Goal: Information Seeking & Learning: Learn about a topic

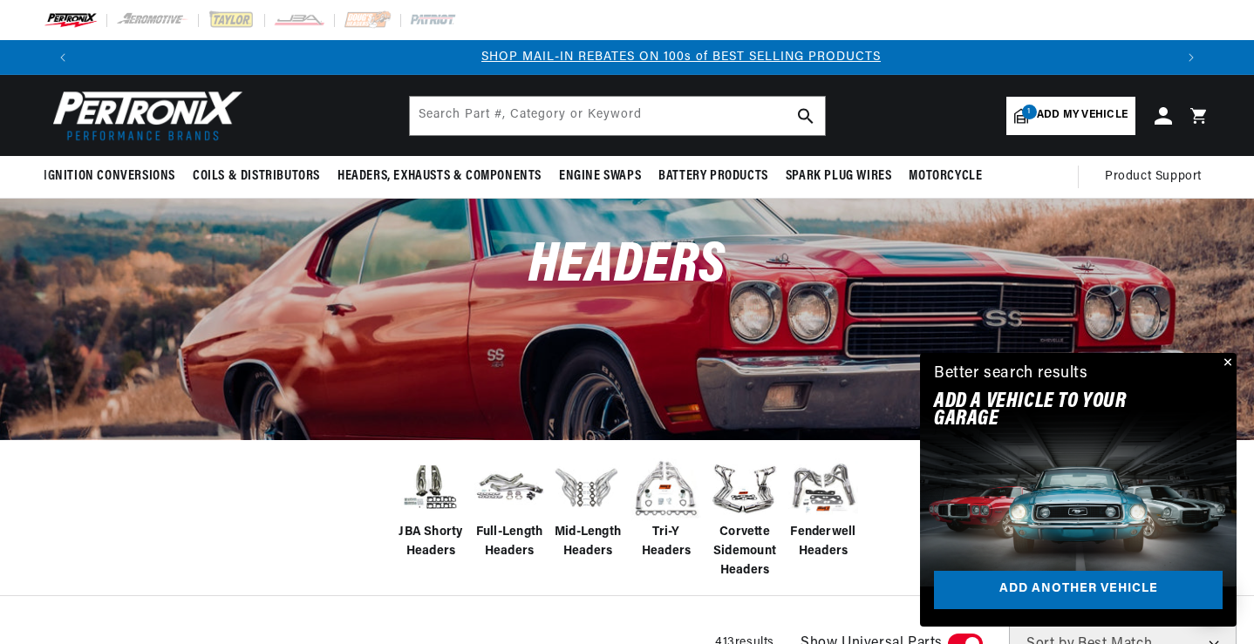
scroll to position [0, 1089]
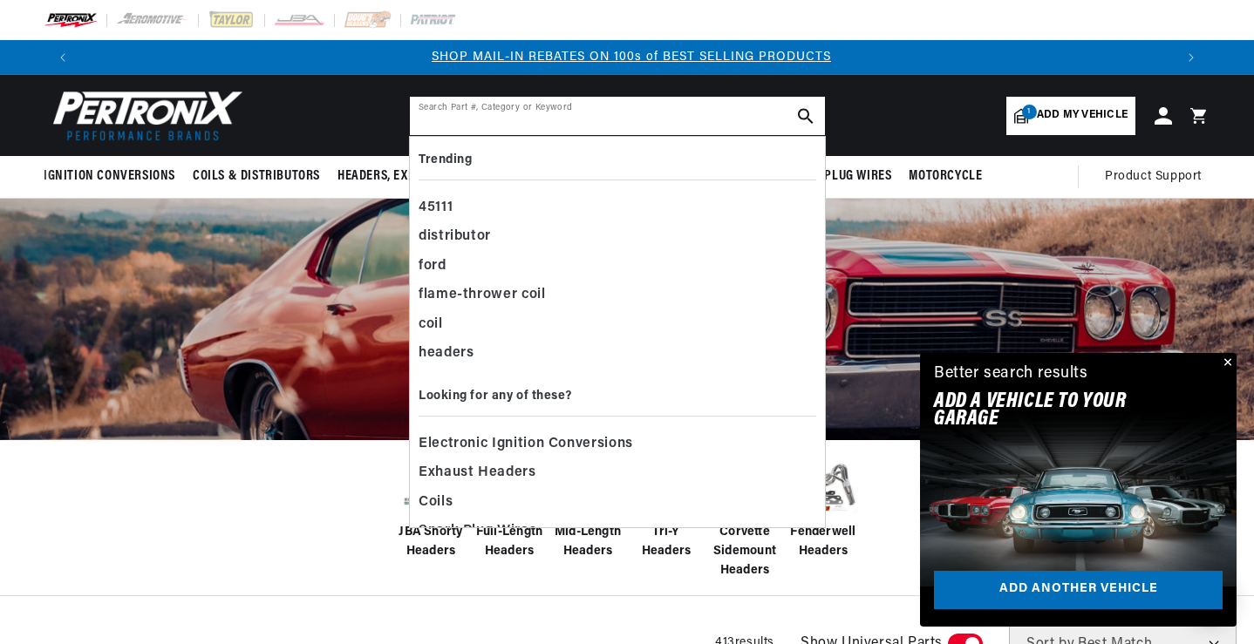
click at [596, 117] on input "text" at bounding box center [617, 116] width 415 height 38
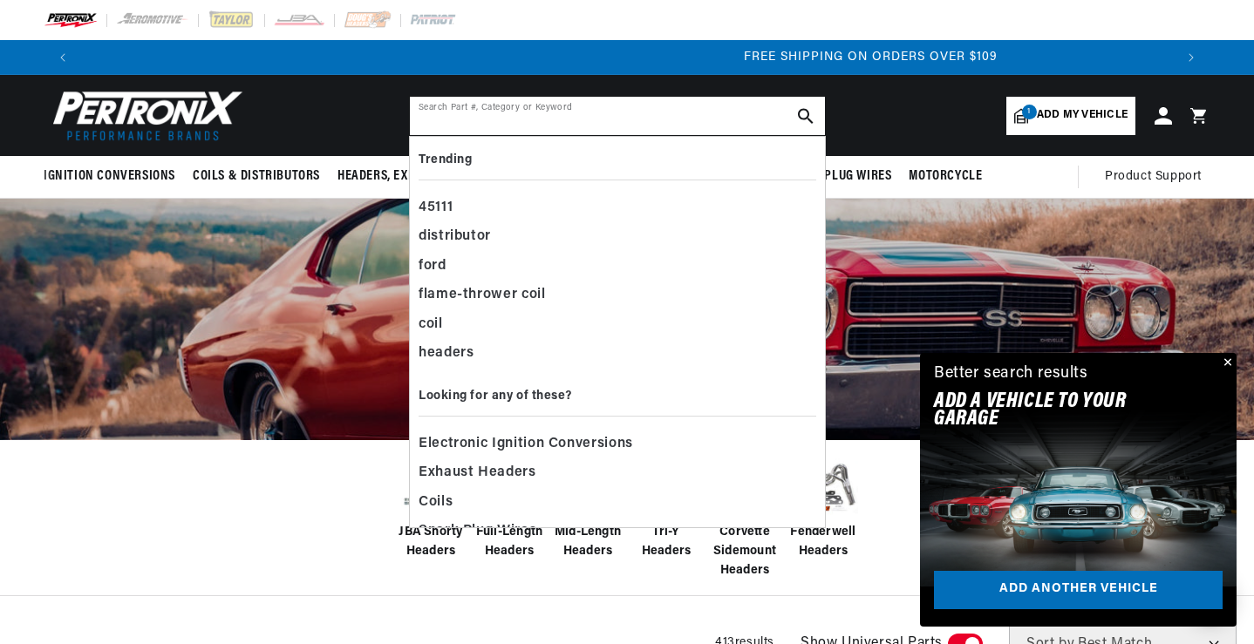
scroll to position [0, 2178]
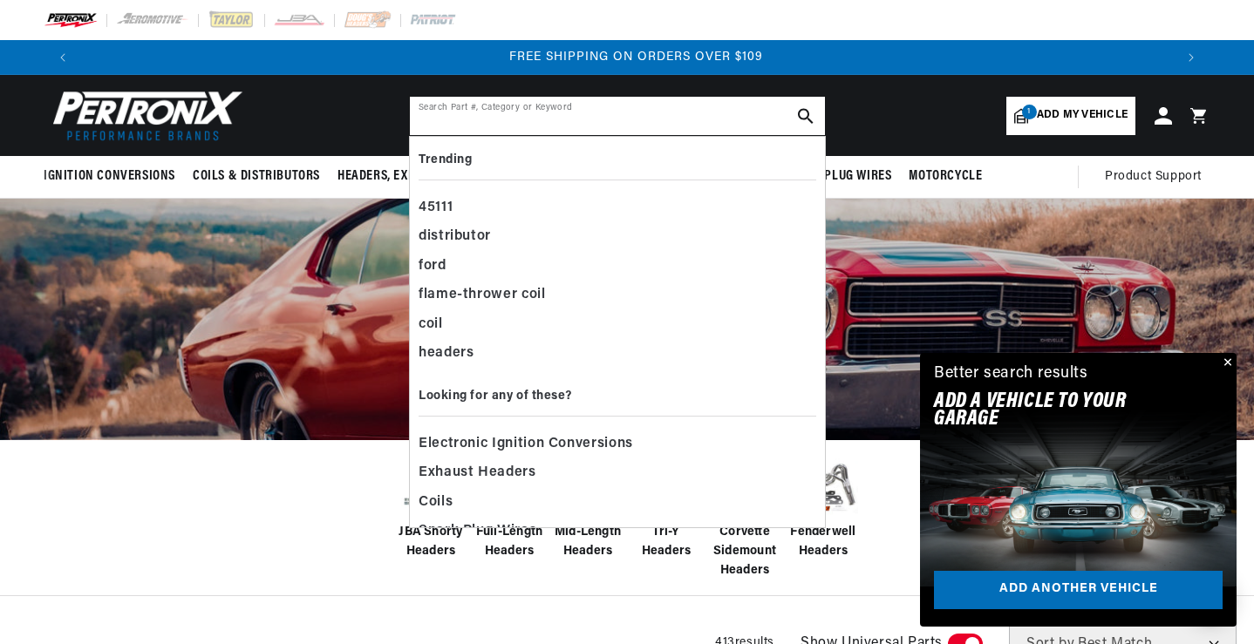
paste input "D367Y"
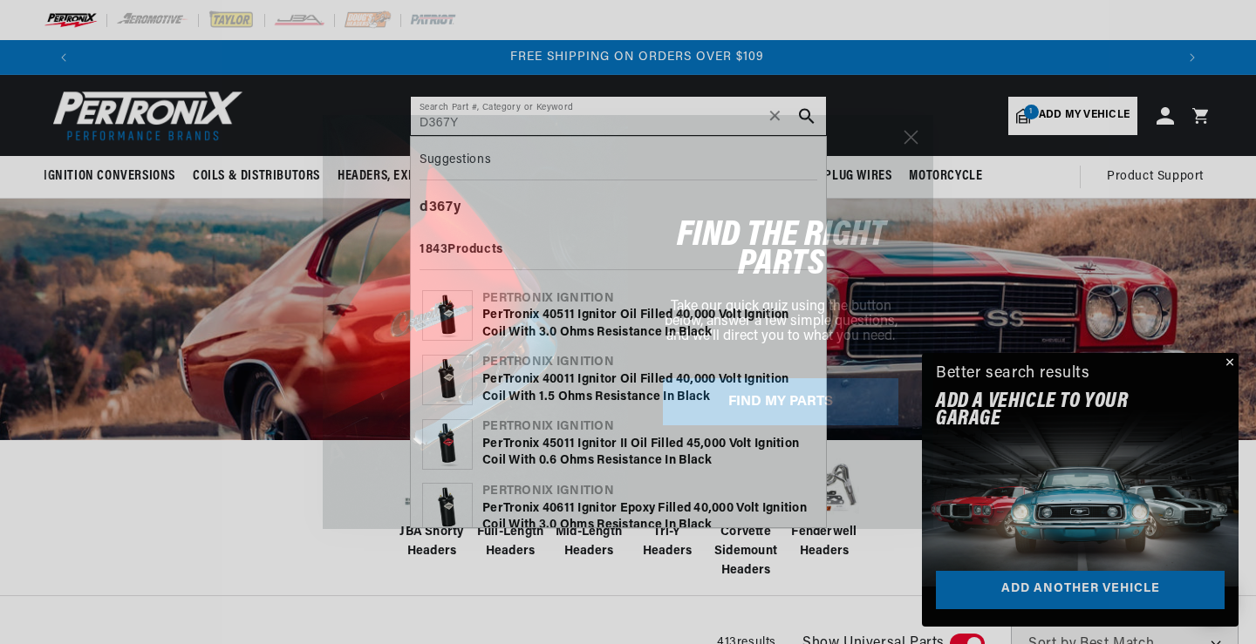
type input "D367Y"
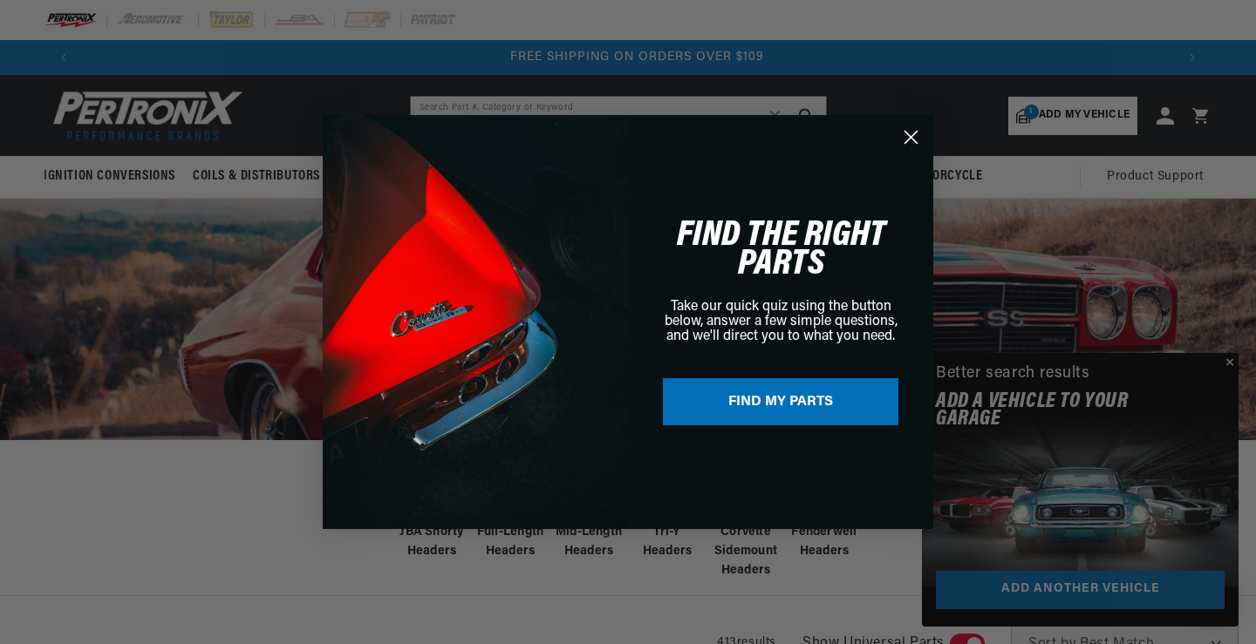
click at [911, 143] on circle "Close dialog" at bounding box center [910, 137] width 29 height 29
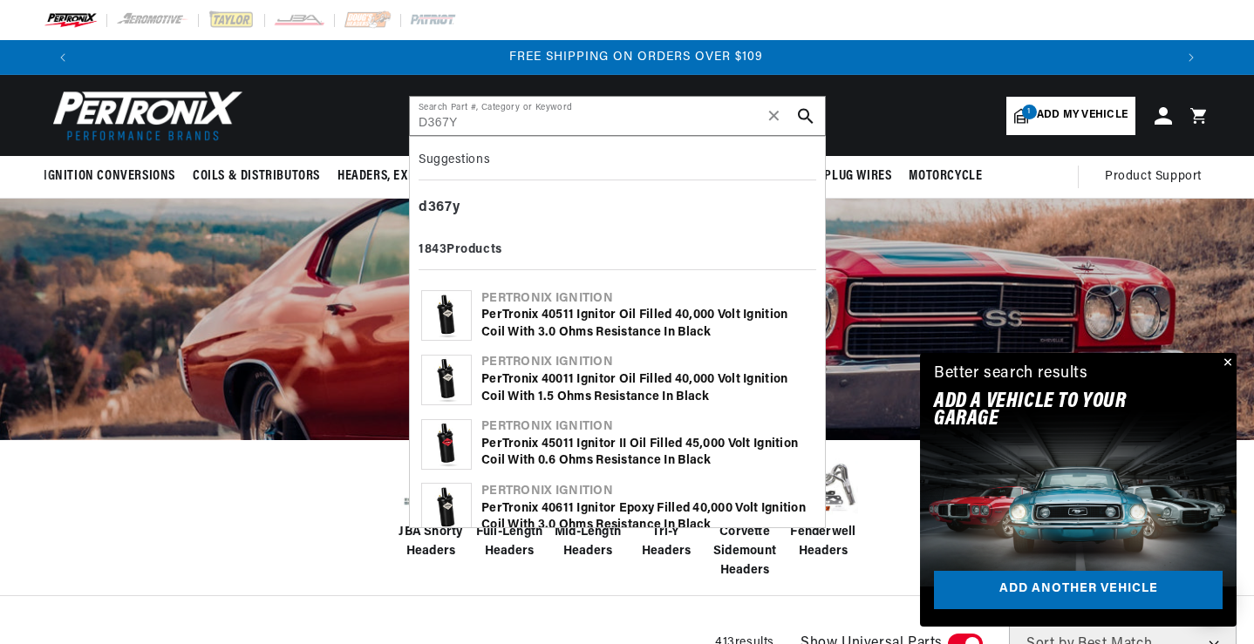
click at [813, 124] on button "search button" at bounding box center [805, 116] width 38 height 38
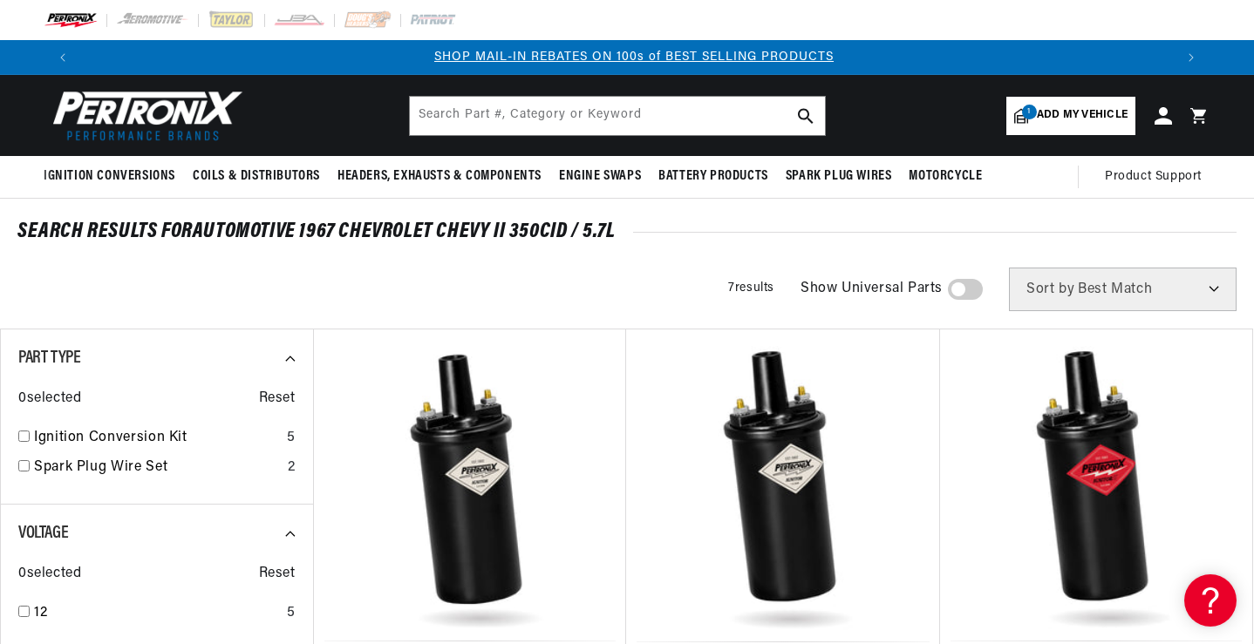
scroll to position [0, 1089]
click at [489, 126] on input "text" at bounding box center [617, 116] width 415 height 38
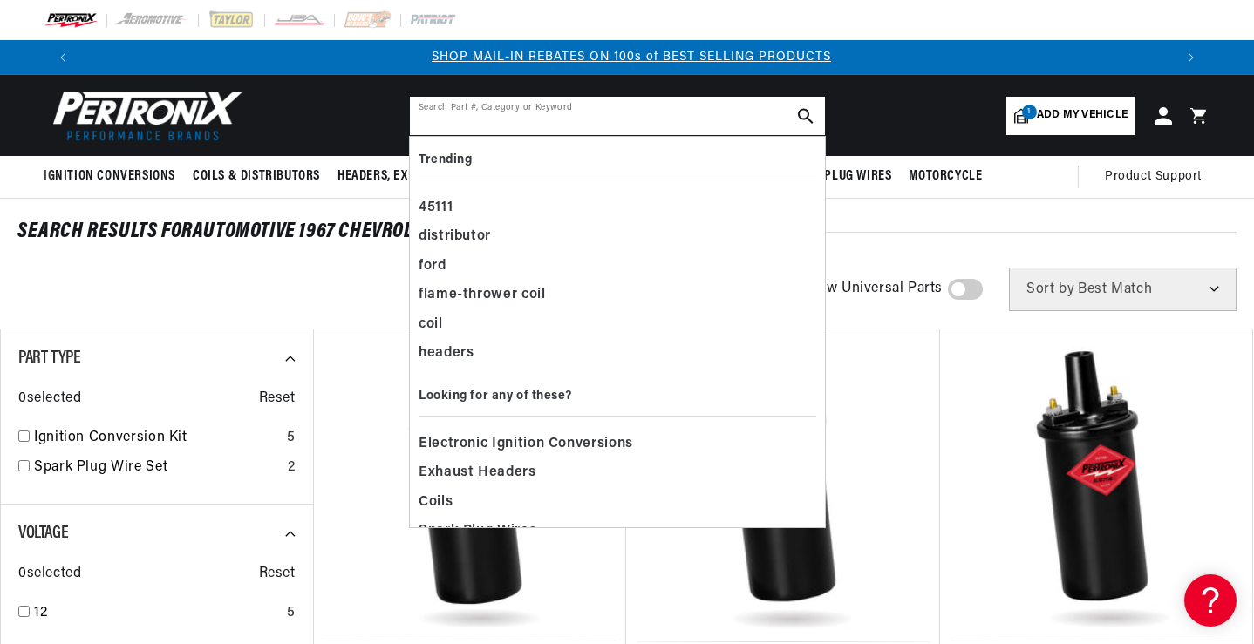
paste input "D367Y"
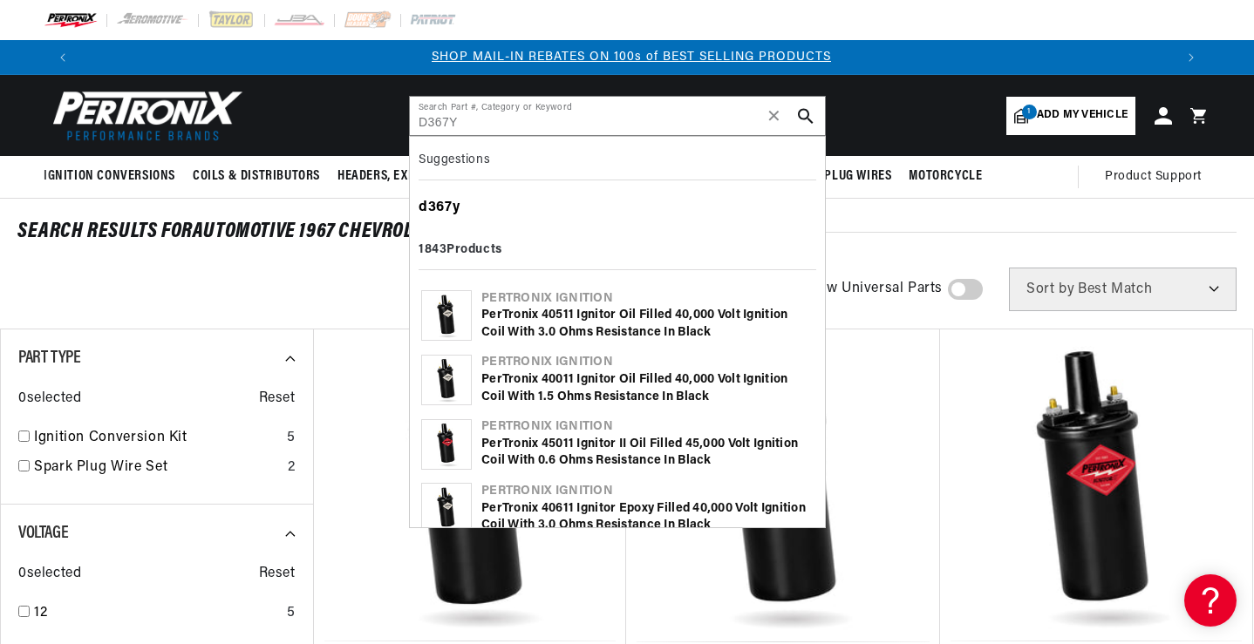
click at [439, 201] on b "d367y" at bounding box center [439, 208] width 41 height 14
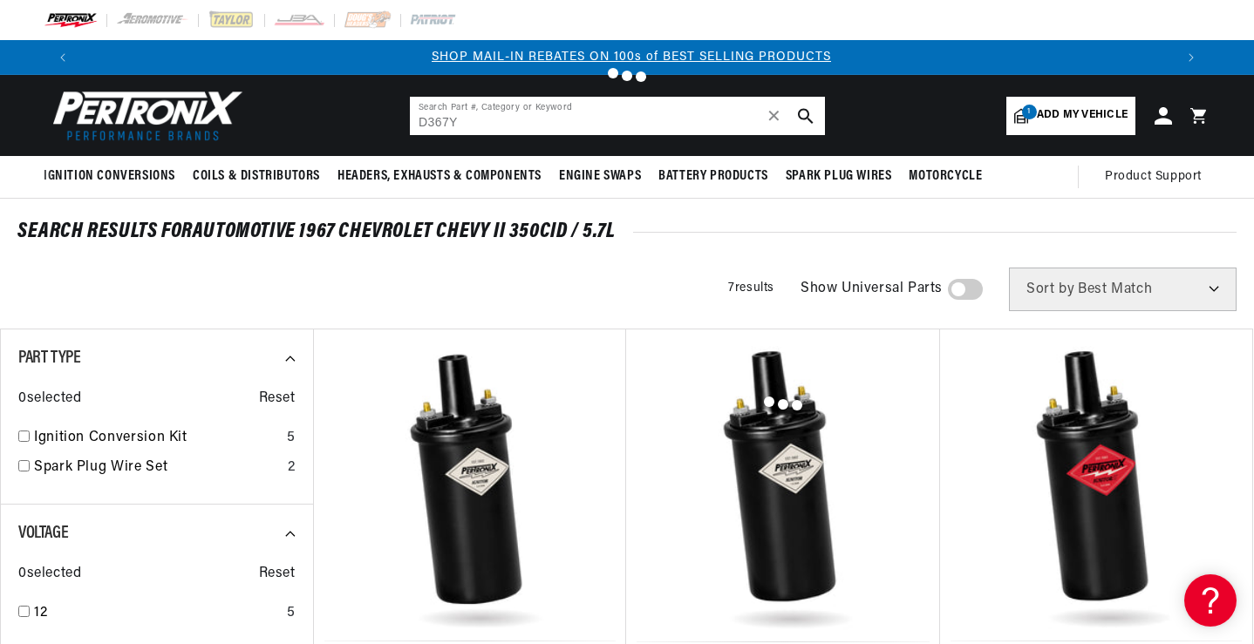
type input "d367y"
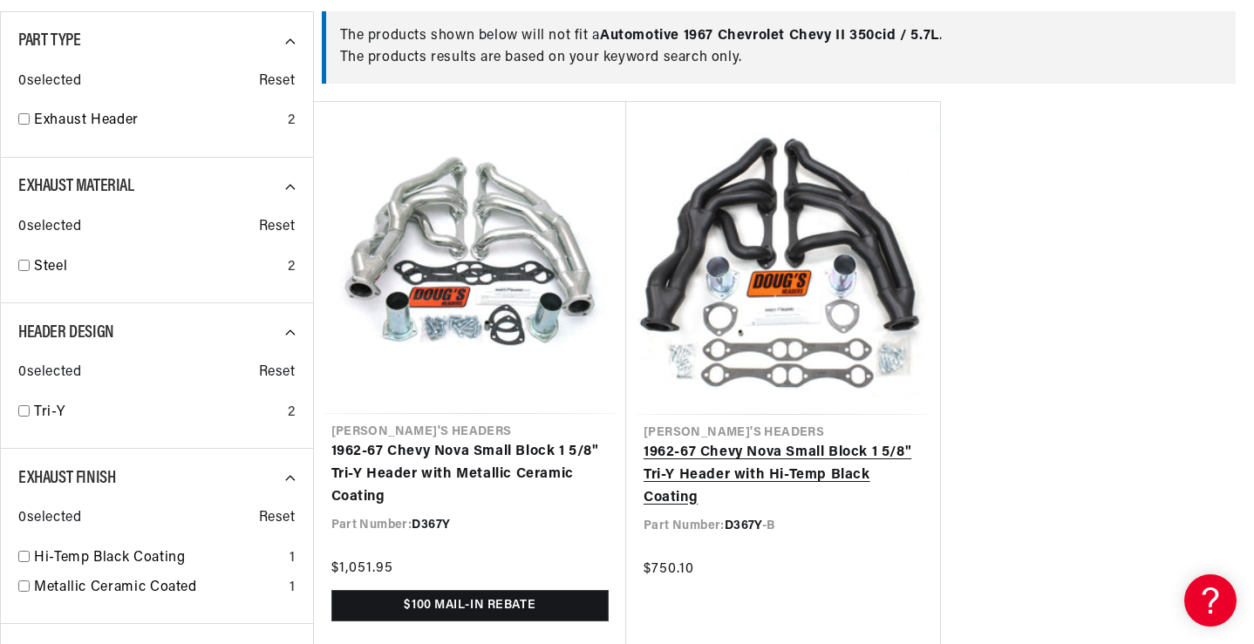
scroll to position [349, 0]
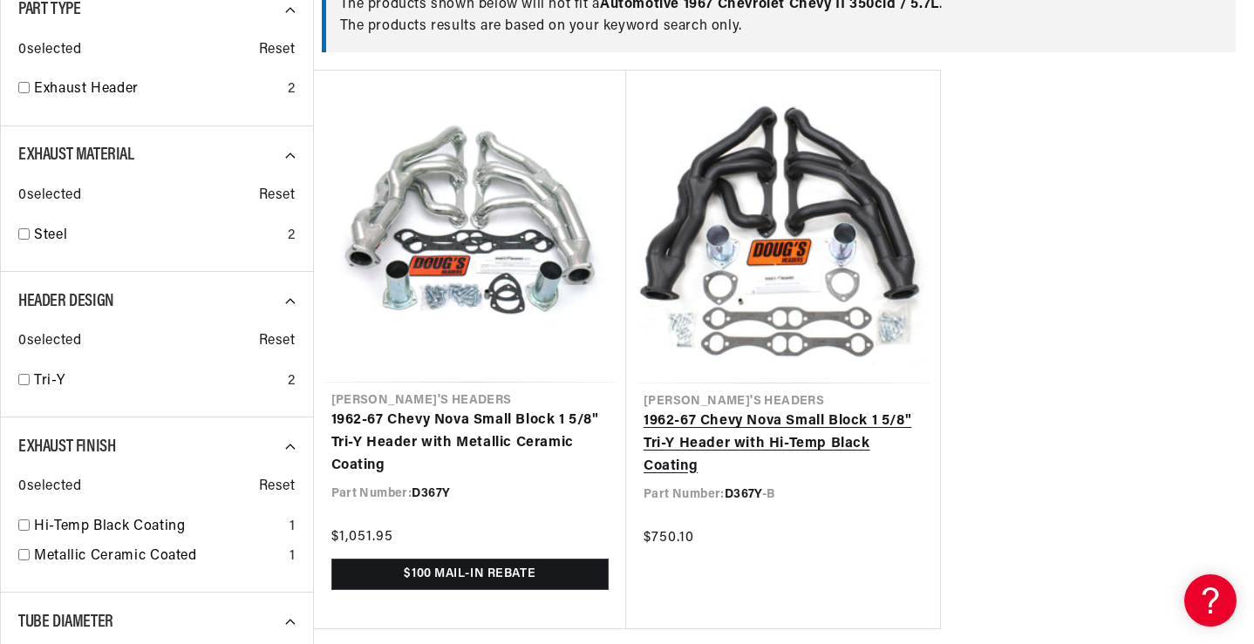
click at [700, 411] on link "1962-67 Chevy Nova Small Block 1 5/8" Tri-Y Header with Hi-Temp Black Coating" at bounding box center [782, 444] width 279 height 67
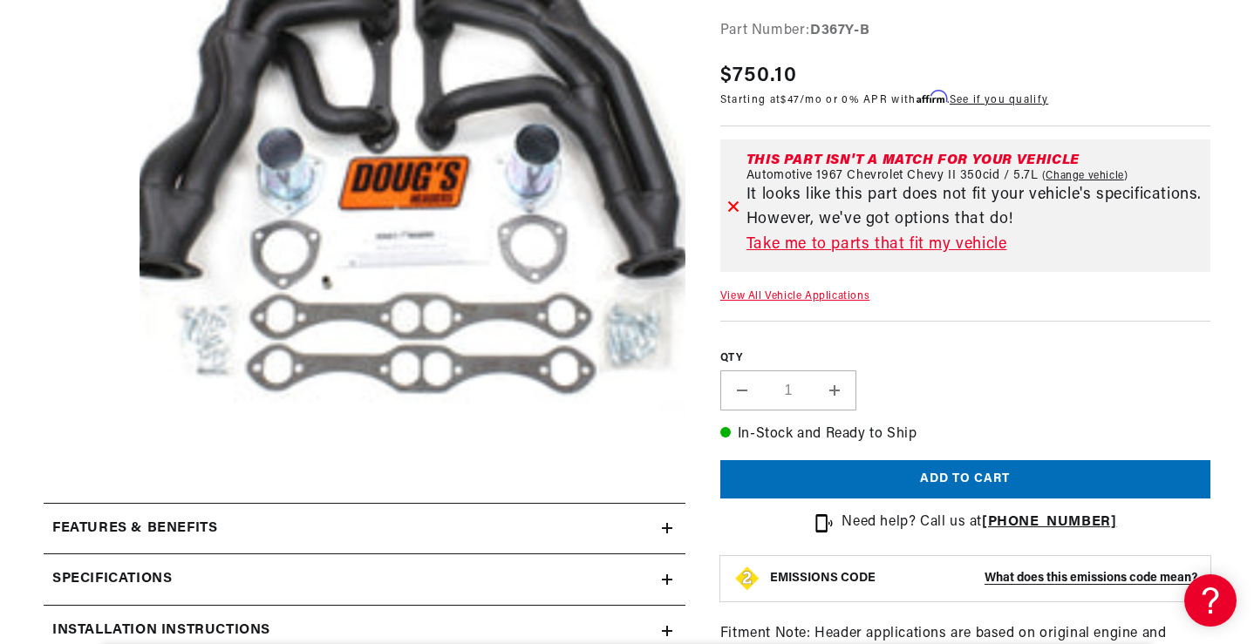
scroll to position [0, 1089]
click at [891, 243] on link "Take me to parts that fit my vehicle" at bounding box center [974, 245] width 457 height 25
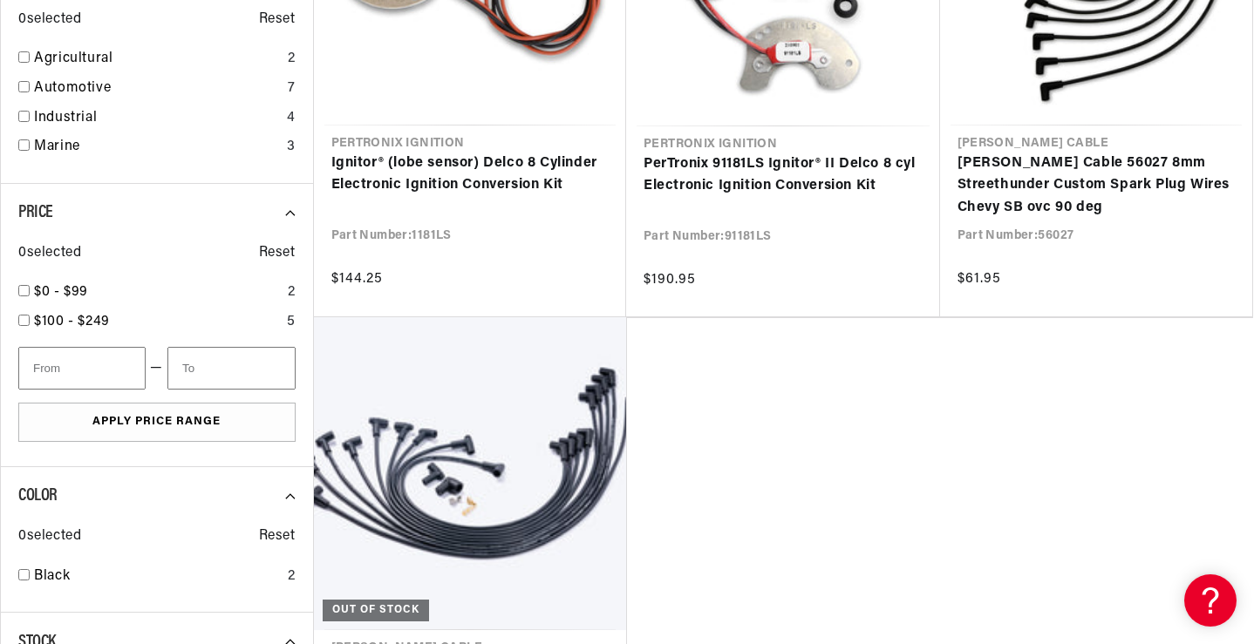
scroll to position [1133, 0]
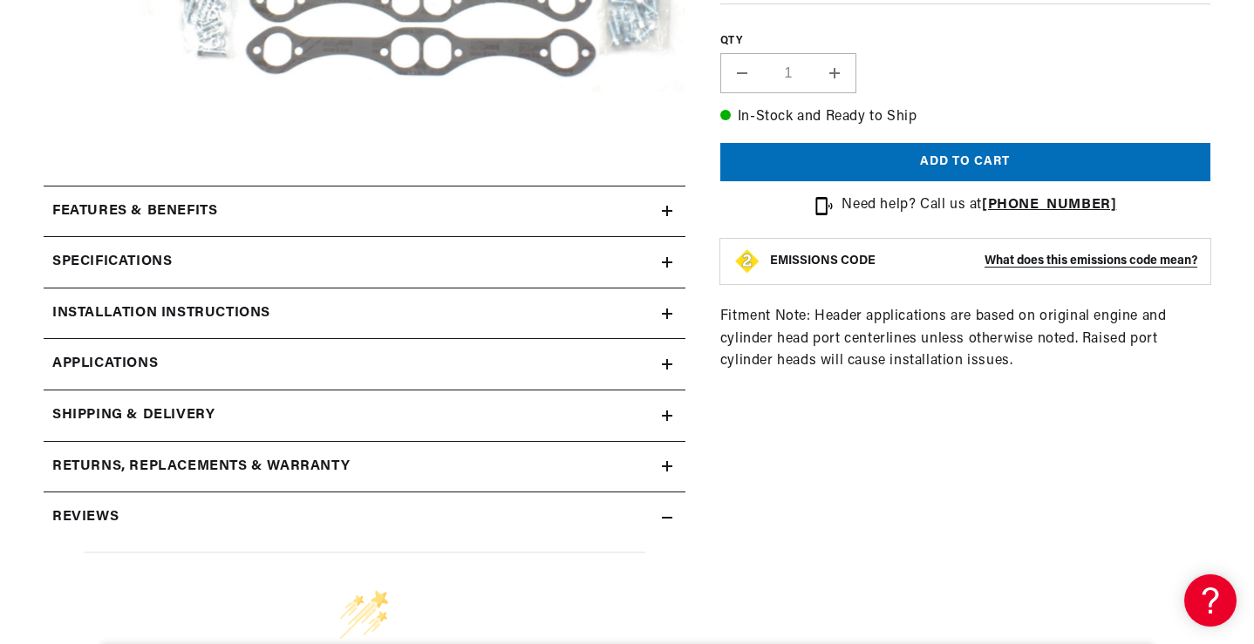
scroll to position [698, 0]
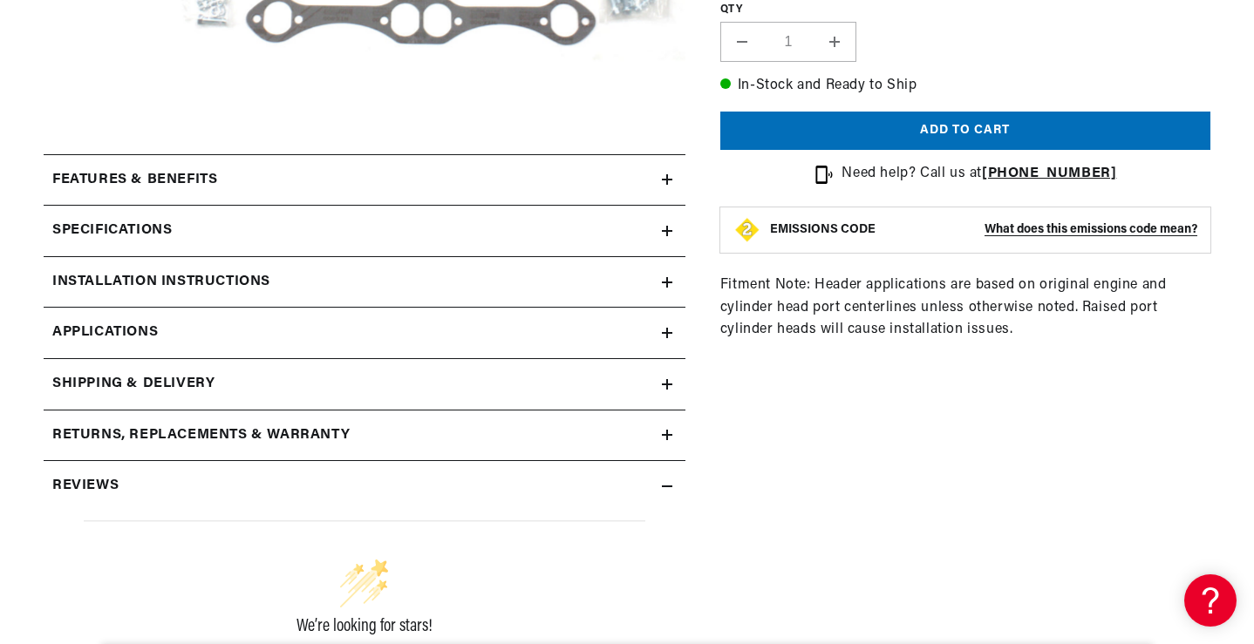
click at [150, 328] on span "Applications" at bounding box center [104, 333] width 105 height 23
